Goal: Information Seeking & Learning: Learn about a topic

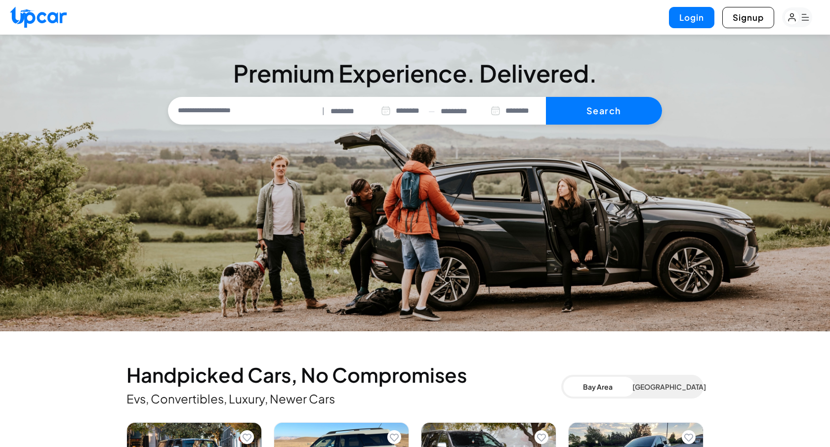
select select "********"
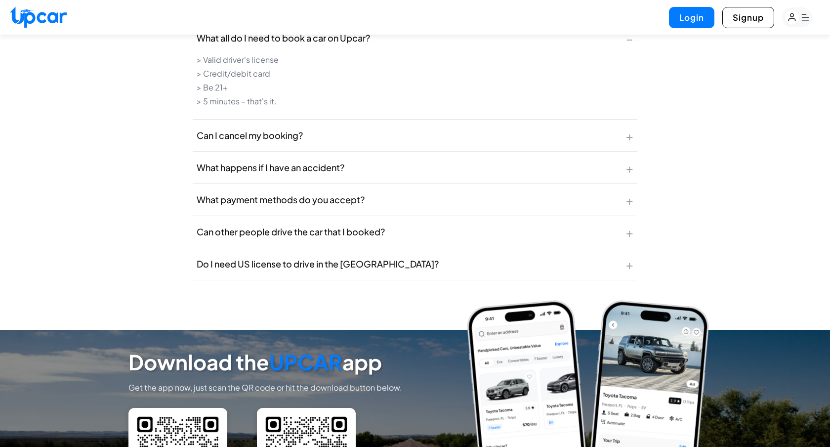
scroll to position [3938, 0]
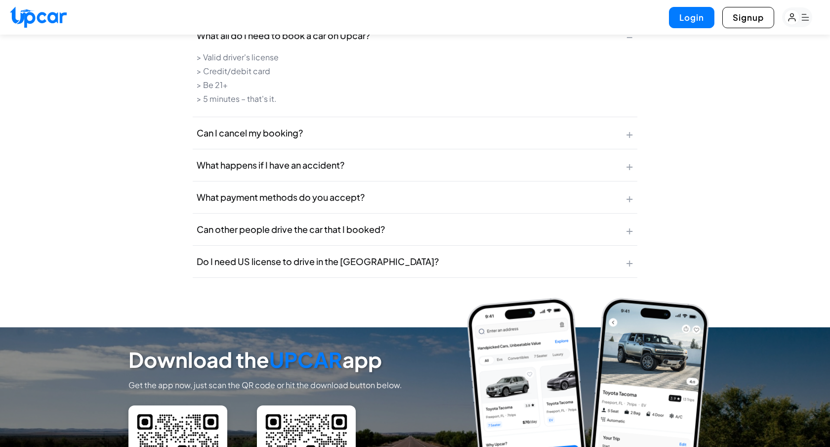
click at [302, 128] on span "Can I cancel my booking?" at bounding box center [250, 133] width 106 height 14
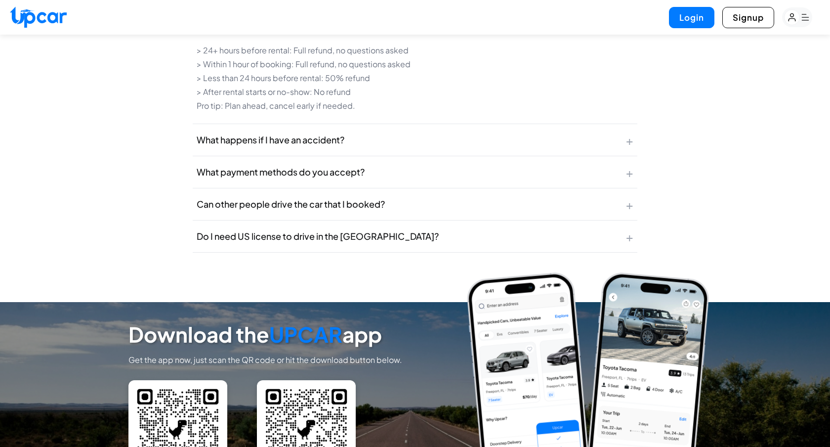
scroll to position [3978, 0]
click at [228, 133] on span "What happens if I have an accident?" at bounding box center [271, 139] width 148 height 14
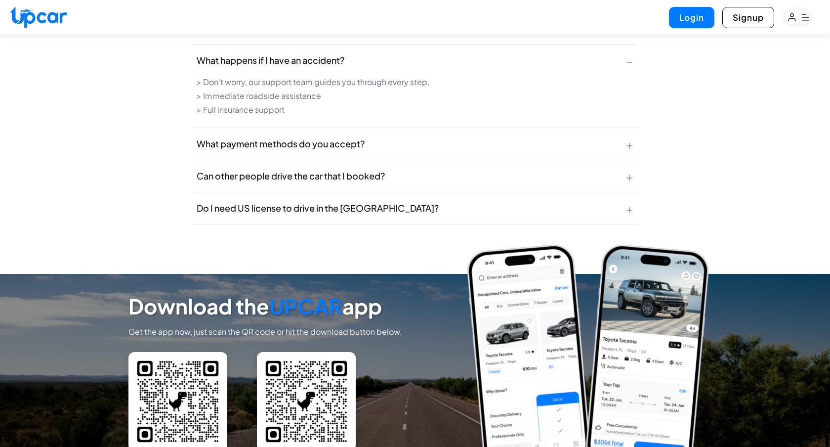
click at [228, 137] on span "What payment methods do you accept?" at bounding box center [281, 144] width 168 height 14
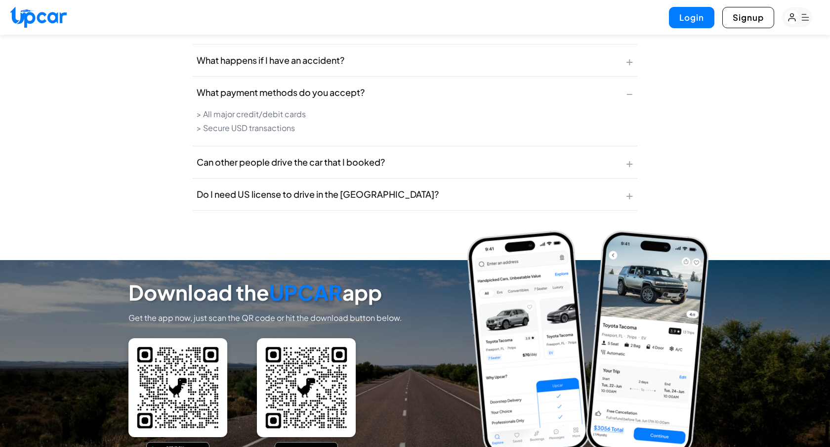
click at [236, 146] on button "Can other people drive the car that I booked? +" at bounding box center [415, 162] width 445 height 32
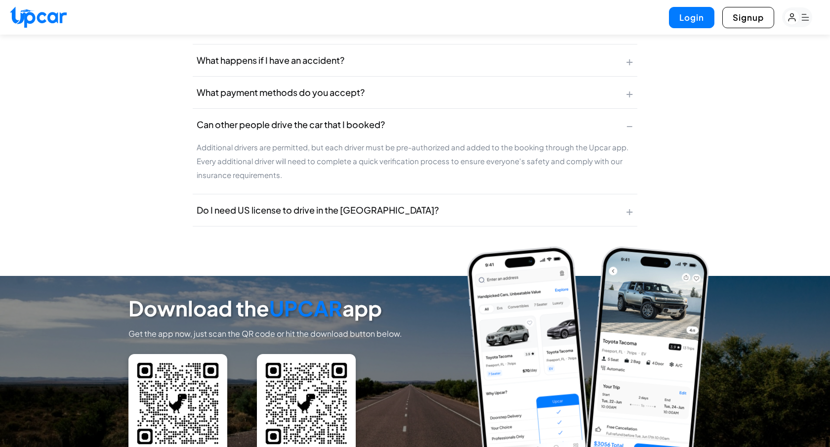
click at [224, 203] on span "Do I need US license to drive in the [GEOGRAPHIC_DATA]?" at bounding box center [318, 210] width 242 height 14
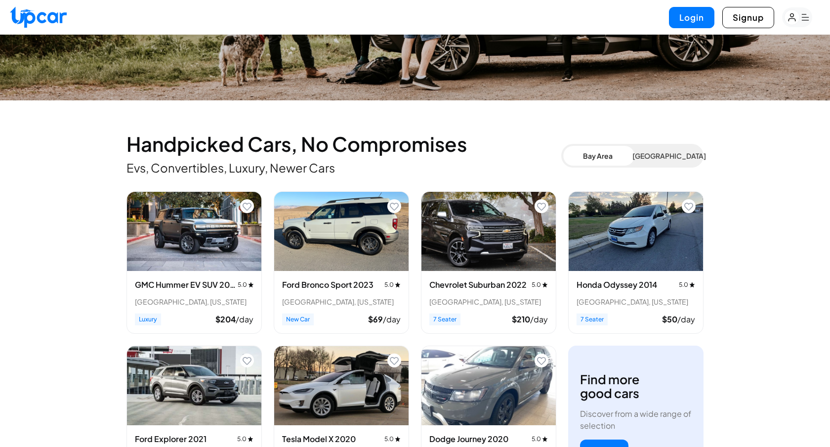
scroll to position [0, 0]
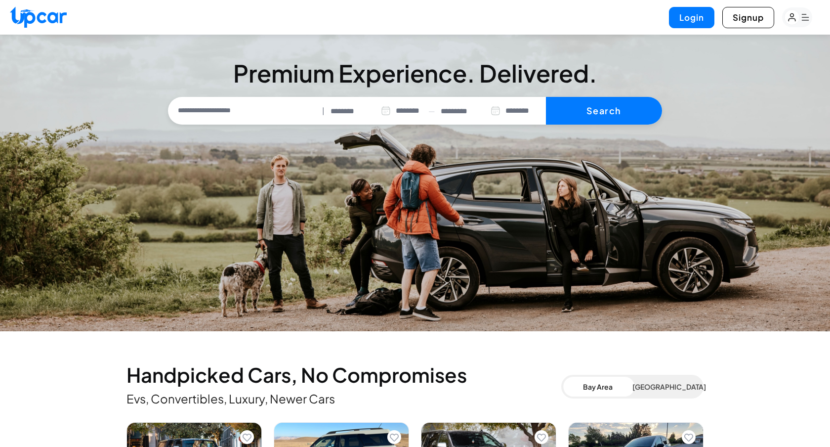
click at [802, 17] on icon "button" at bounding box center [805, 17] width 7 height 6
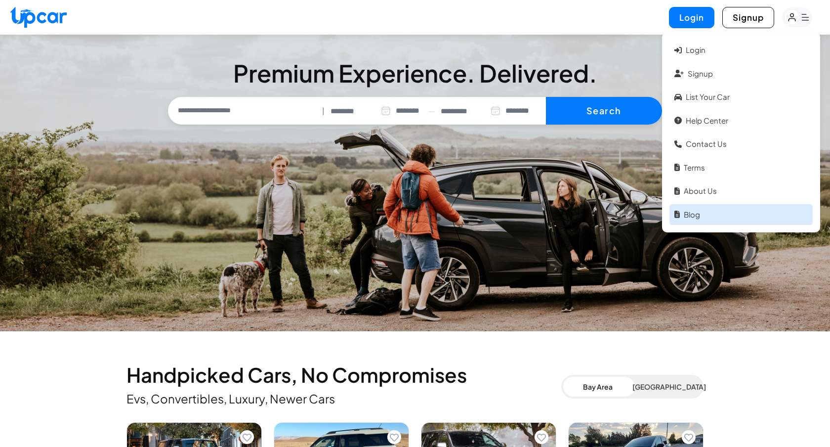
click at [700, 218] on link "Blog" at bounding box center [741, 214] width 143 height 21
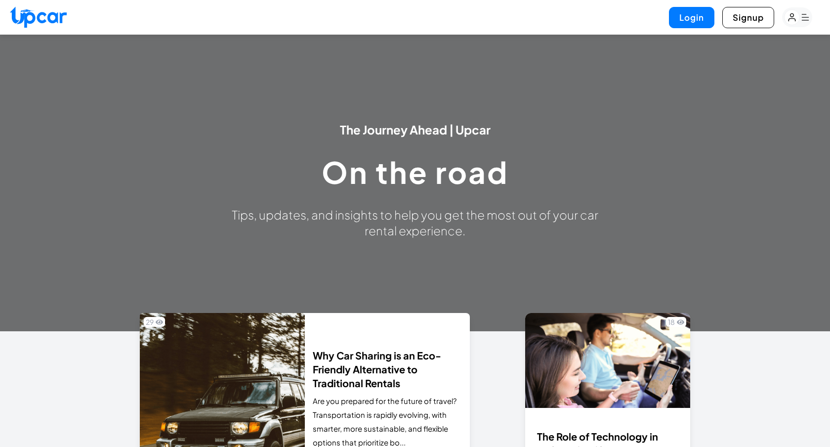
click at [27, 15] on img at bounding box center [38, 16] width 57 height 21
select select "********"
